Goal: Information Seeking & Learning: Learn about a topic

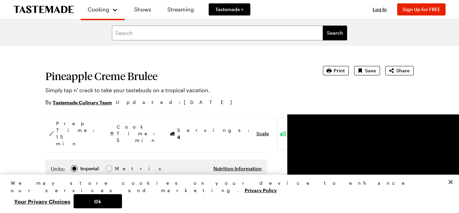
drag, startPoint x: 117, startPoint y: 147, endPoint x: 434, endPoint y: 111, distance: 319.5
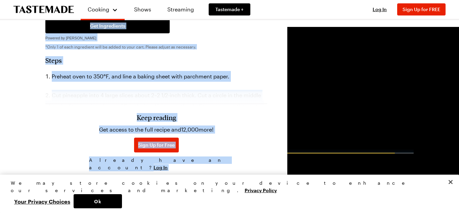
scroll to position [294, 0]
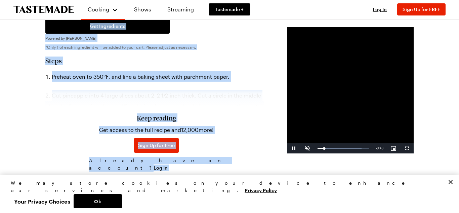
click at [328, 109] on video "Video Player" at bounding box center [351, 90] width 126 height 126
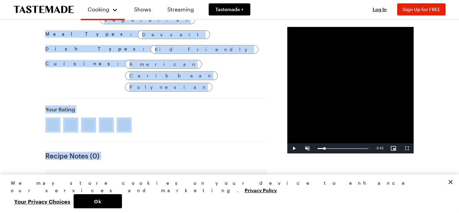
scroll to position [490, 0]
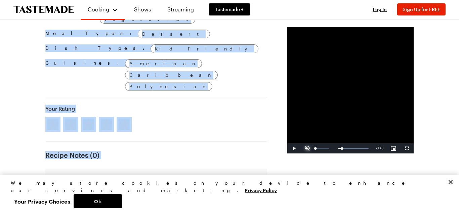
click at [301, 148] on span "Video Player" at bounding box center [307, 148] width 13 height 0
click at [288, 148] on span "Video Player" at bounding box center [294, 148] width 13 height 0
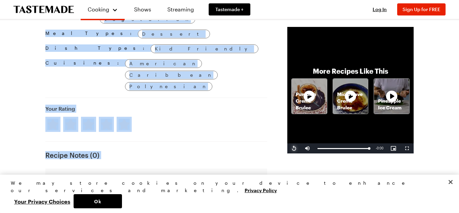
drag, startPoint x: 246, startPoint y: 158, endPoint x: 205, endPoint y: 134, distance: 46.9
click at [288, 148] on span "Video Player" at bounding box center [294, 148] width 13 height 0
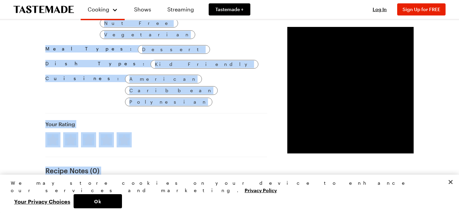
scroll to position [475, 0]
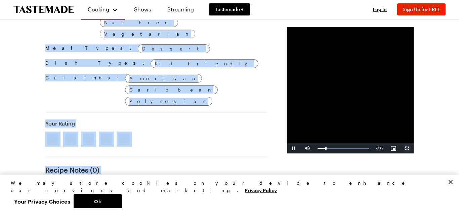
click at [409, 148] on span "Video Player" at bounding box center [407, 148] width 13 height 0
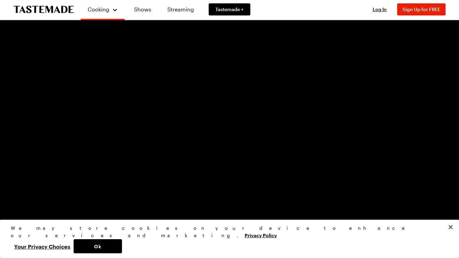
click at [7, 213] on span "Video Player" at bounding box center [6, 253] width 13 height 0
click at [6, 213] on span "Video Player" at bounding box center [6, 253] width 13 height 0
drag, startPoint x: 179, startPoint y: 258, endPoint x: 175, endPoint y: 254, distance: 5.2
click at [175, 213] on div "Loaded : 100.00% 0:18 0:18" at bounding box center [222, 253] width 391 height 10
drag, startPoint x: 175, startPoint y: 254, endPoint x: 351, endPoint y: 150, distance: 204.6
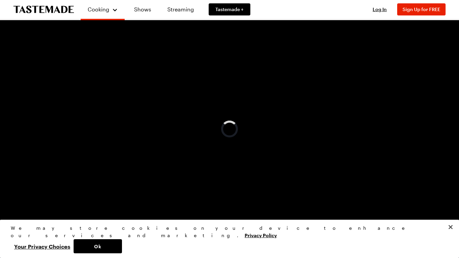
click at [351, 150] on video-js "Video Player is loading. Play Video Play Mute Current Time 0:08 / Duration 0:49…" at bounding box center [229, 129] width 459 height 258
drag, startPoint x: 351, startPoint y: 150, endPoint x: 459, endPoint y: 88, distance: 124.6
click at [459, 88] on video "Video Player" at bounding box center [229, 129] width 459 height 258
click at [6, 213] on span "Video Player" at bounding box center [6, 253] width 13 height 0
click at [55, 171] on video "Video Player" at bounding box center [229, 129] width 459 height 258
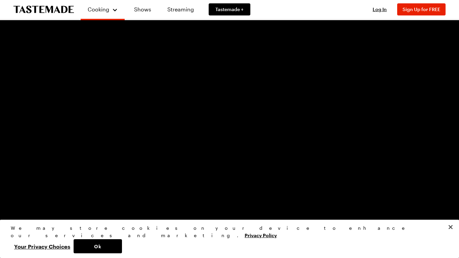
click at [415, 213] on div "0:49" at bounding box center [222, 254] width 384 height 2
click at [5, 213] on span "Video Player" at bounding box center [6, 253] width 13 height 0
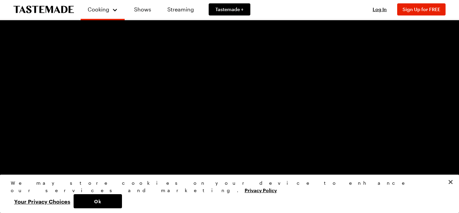
scroll to position [665, 0]
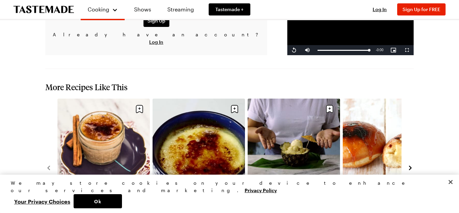
click at [363, 194] on link "Creme Brulee Donuts" at bounding box center [389, 197] width 92 height 7
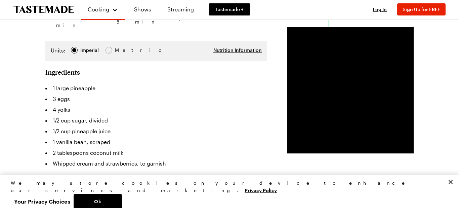
scroll to position [119, 0]
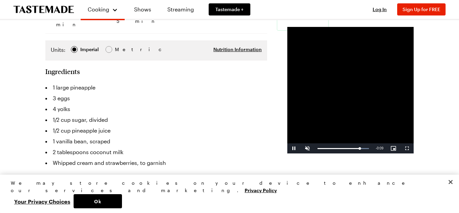
click at [327, 153] on video "Video Player" at bounding box center [351, 90] width 126 height 126
click at [209, 156] on section "Ingredients 1 large pineapple 3 eggs 4 yolks 1/2 cup sugar, divided 1/2 cup pin…" at bounding box center [156, 145] width 222 height 157
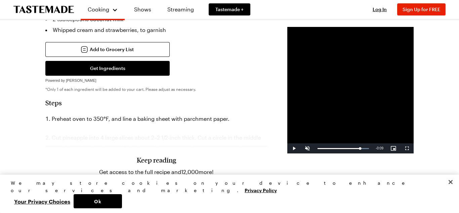
scroll to position [254, 0]
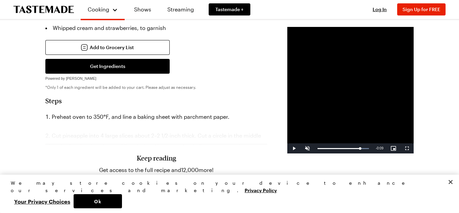
click at [137, 154] on h3 "Keep reading" at bounding box center [156, 158] width 39 height 8
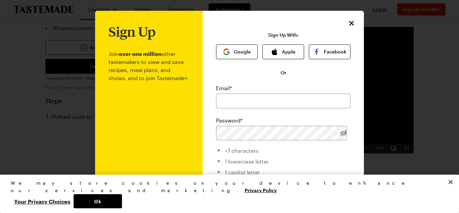
click at [357, 22] on div "Sign Up Join over one million other tastemakers to view and save recipes, meal …" at bounding box center [283, 160] width 161 height 298
click at [350, 22] on icon "Close" at bounding box center [352, 23] width 8 height 8
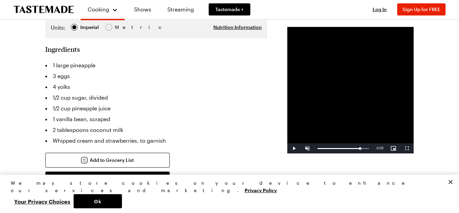
scroll to position [138, 0]
